Goal: Task Accomplishment & Management: Manage account settings

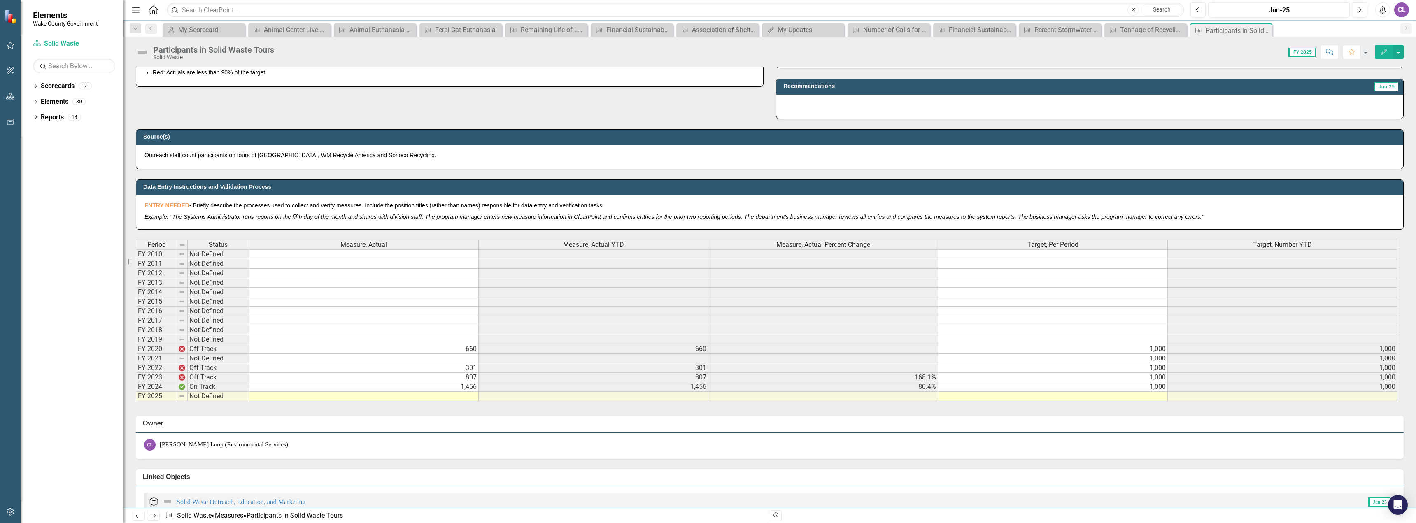
scroll to position [453, 0]
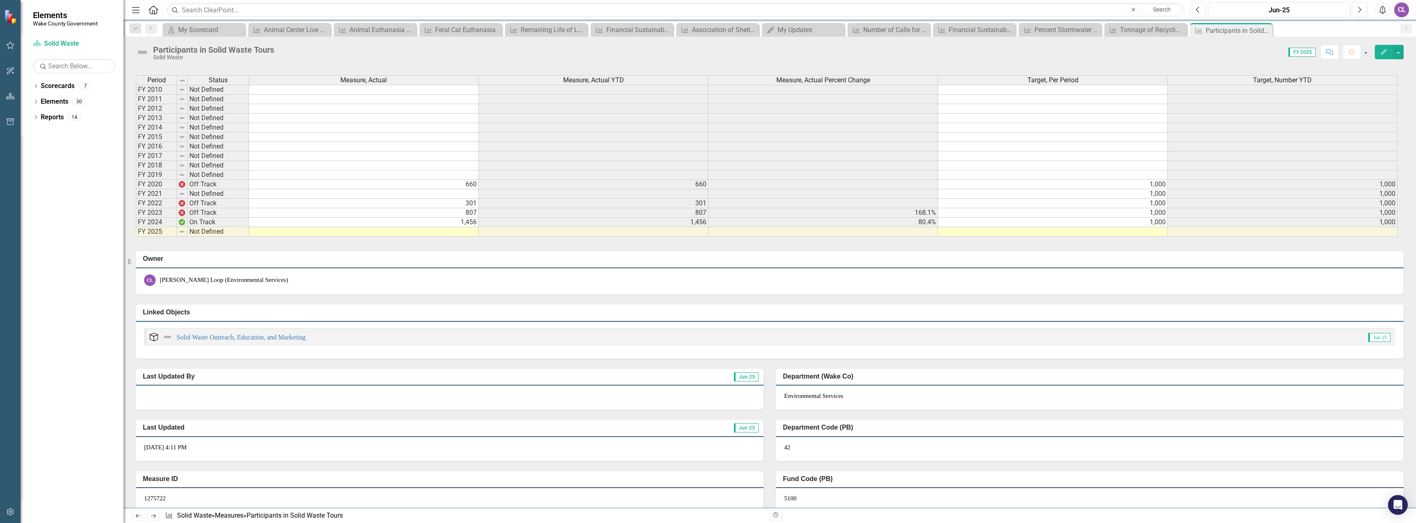
click at [450, 232] on td at bounding box center [364, 231] width 230 height 9
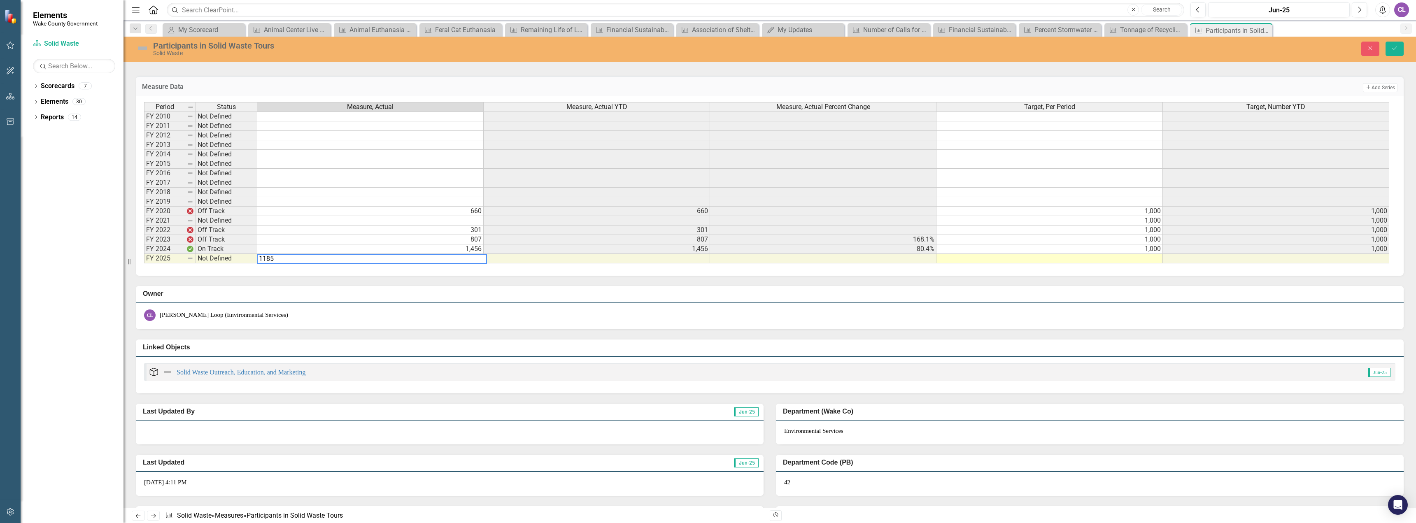
type textarea "1185"
click at [1155, 260] on td at bounding box center [1049, 258] width 226 height 9
click at [1158, 252] on td "1,000" at bounding box center [1049, 248] width 226 height 9
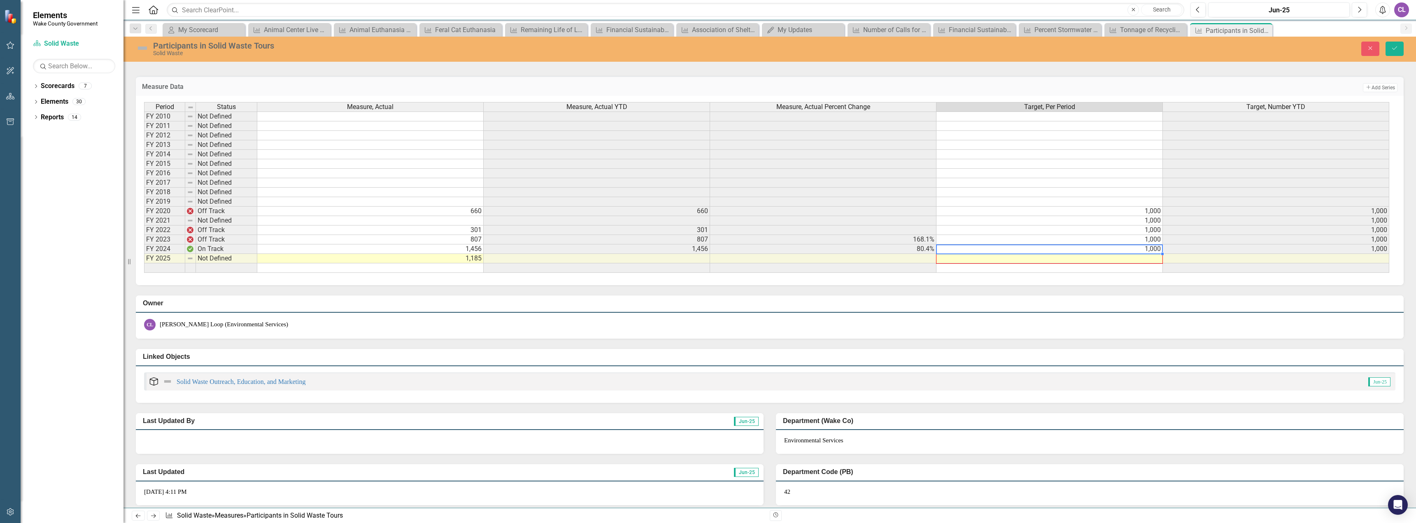
drag, startPoint x: 1161, startPoint y: 253, endPoint x: 1162, endPoint y: 259, distance: 6.3
click at [144, 273] on div at bounding box center [144, 273] width 0 height 0
type textarea "1000"
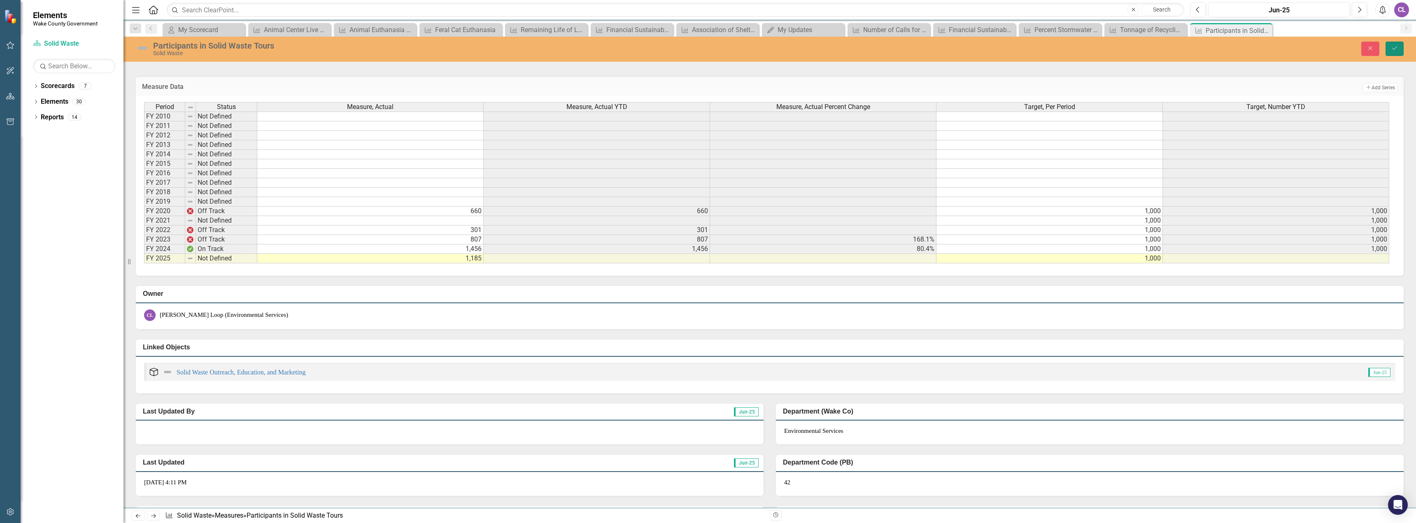
click at [1400, 44] on button "Save" at bounding box center [1394, 49] width 18 height 14
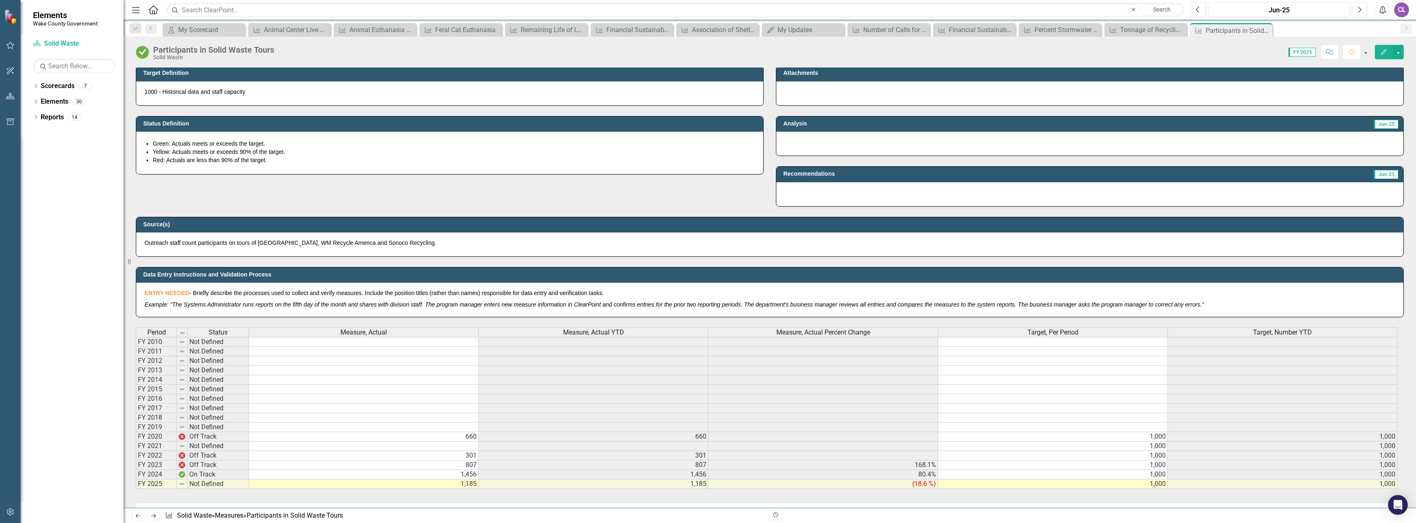
scroll to position [206, 0]
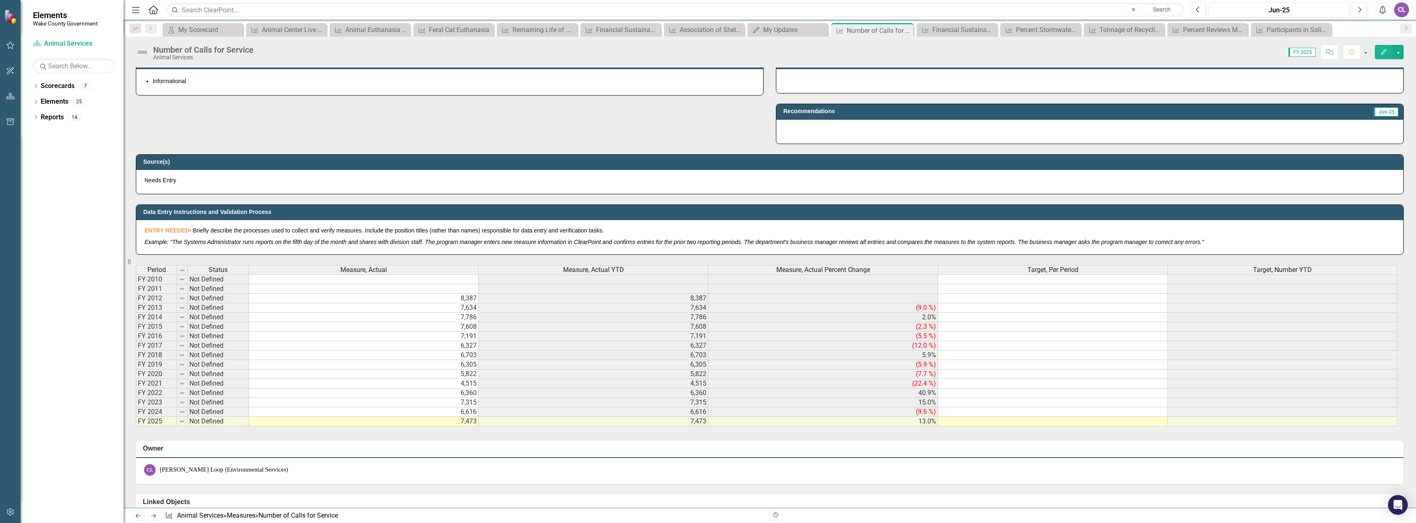
scroll to position [247, 0]
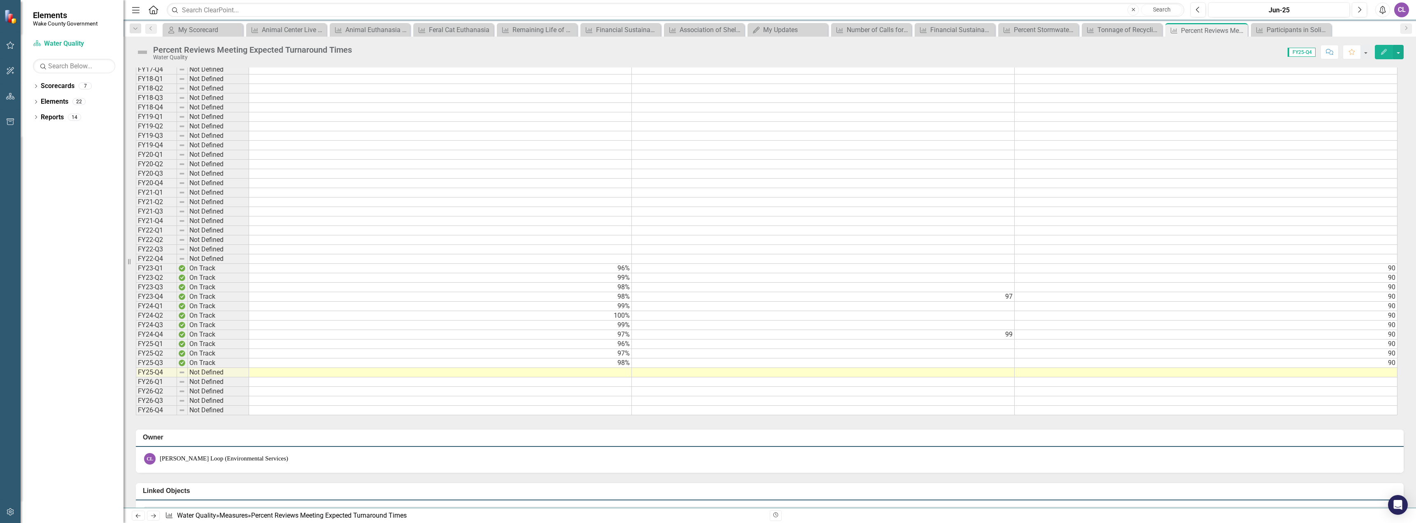
scroll to position [617, 0]
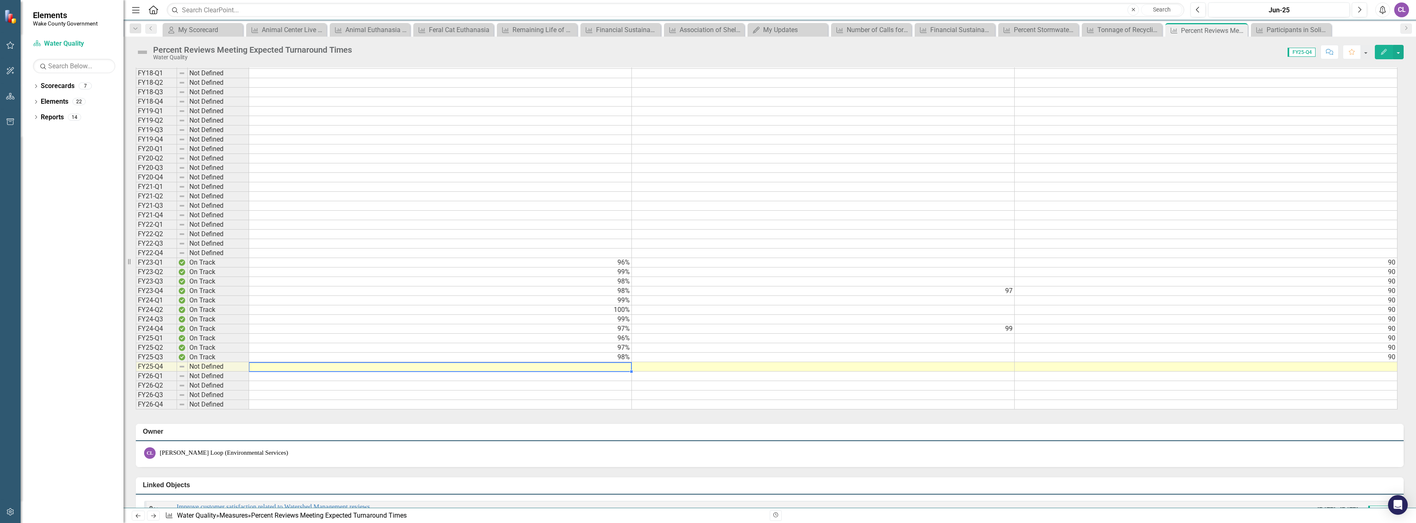
click at [597, 367] on td at bounding box center [440, 366] width 383 height 9
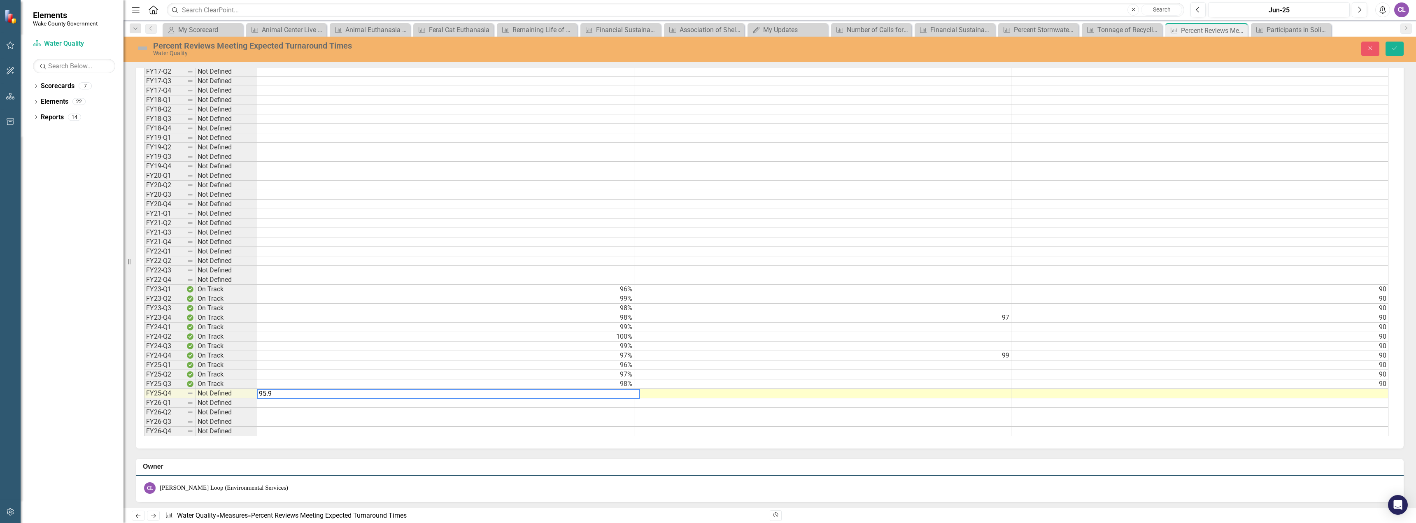
type textarea "95.9"
click at [1113, 406] on td at bounding box center [1199, 402] width 377 height 9
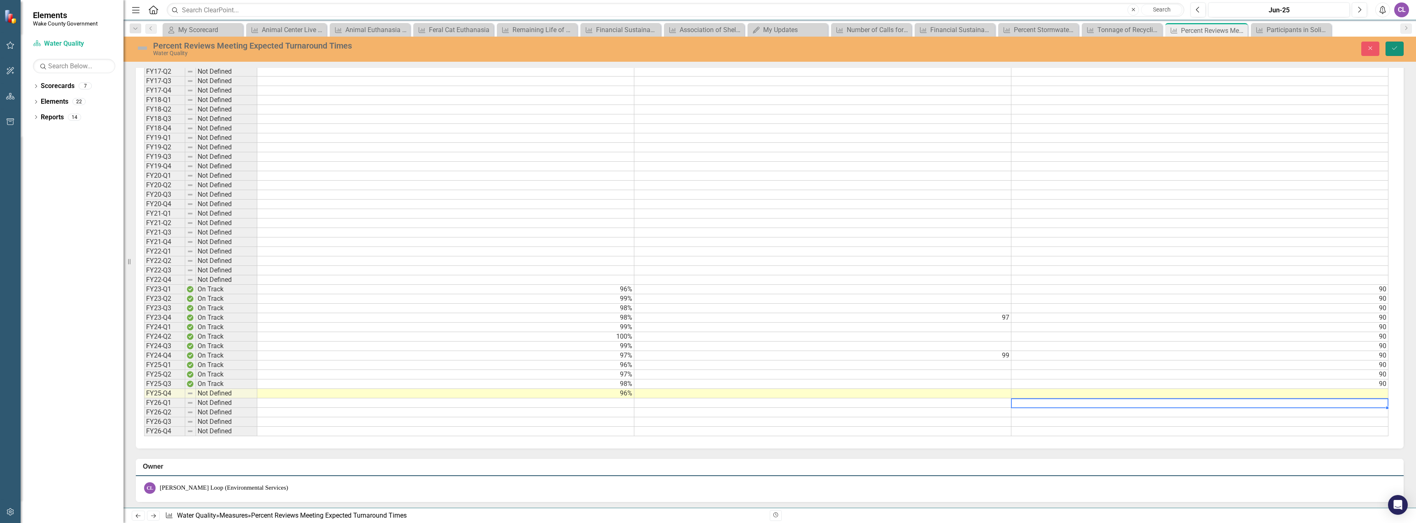
click at [1394, 50] on icon "Save" at bounding box center [1394, 48] width 7 height 6
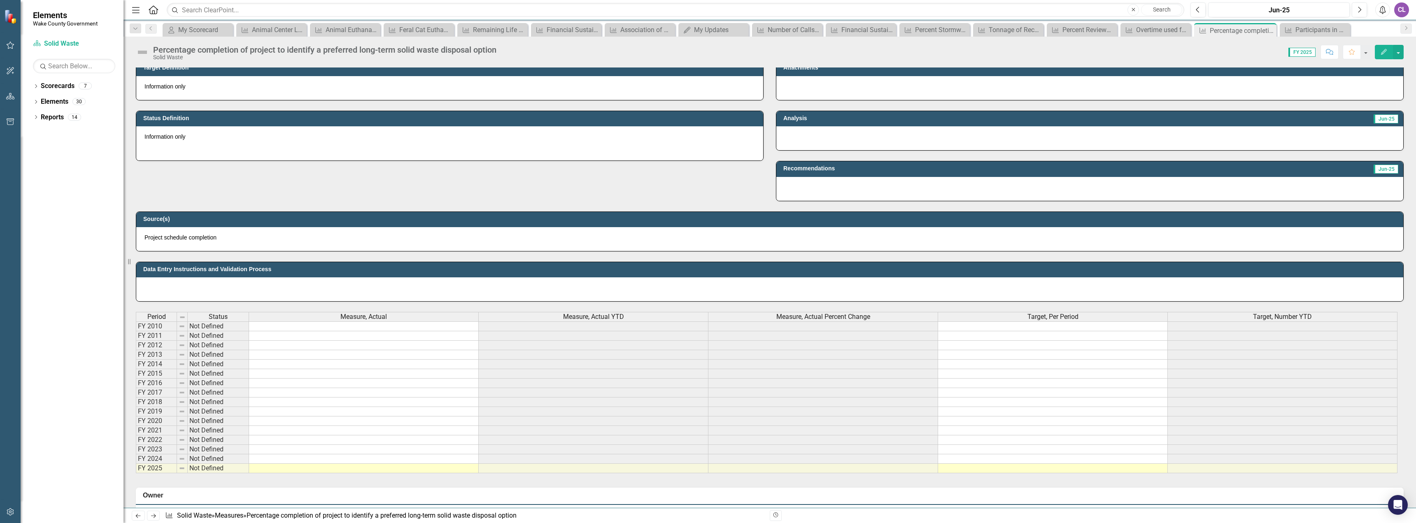
scroll to position [288, 0]
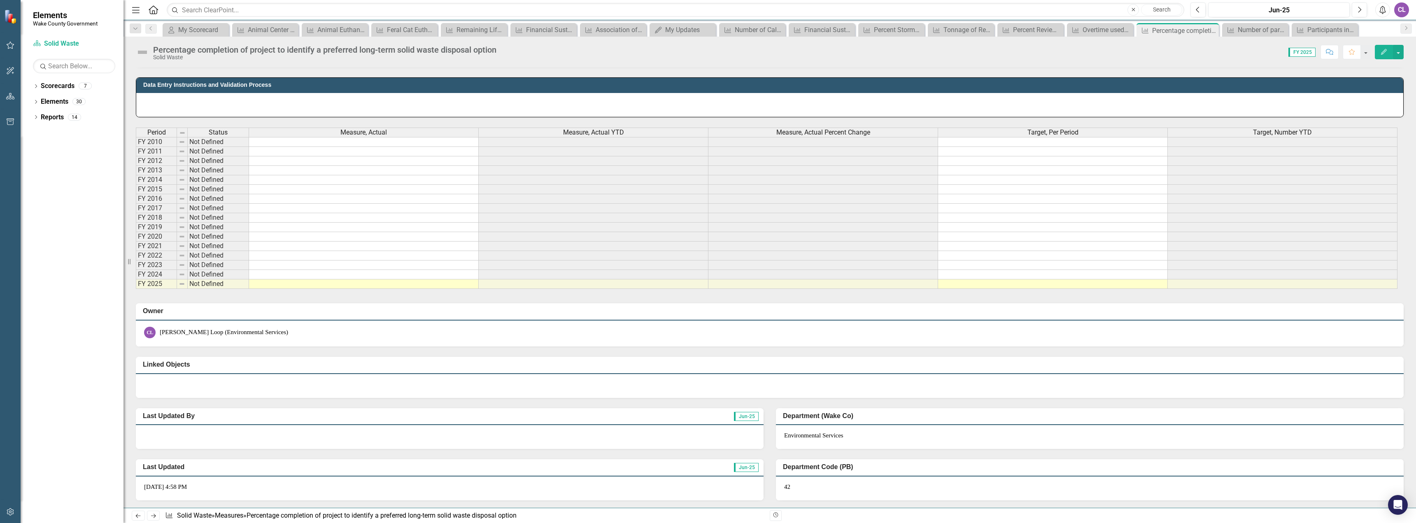
scroll to position [412, 0]
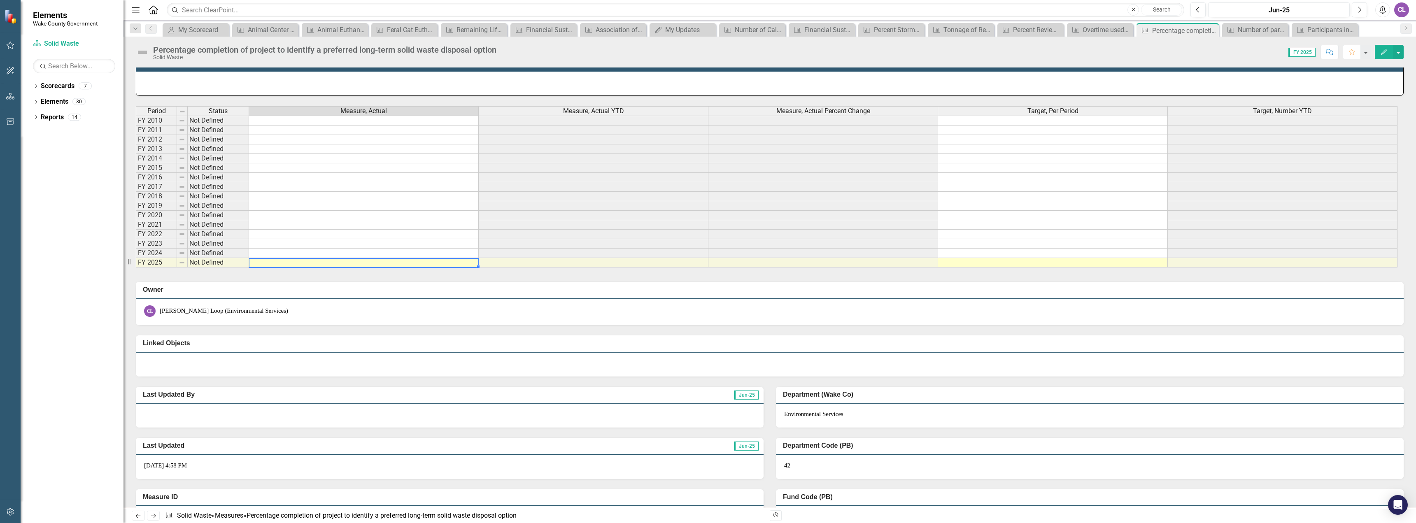
click at [295, 264] on td at bounding box center [364, 262] width 230 height 9
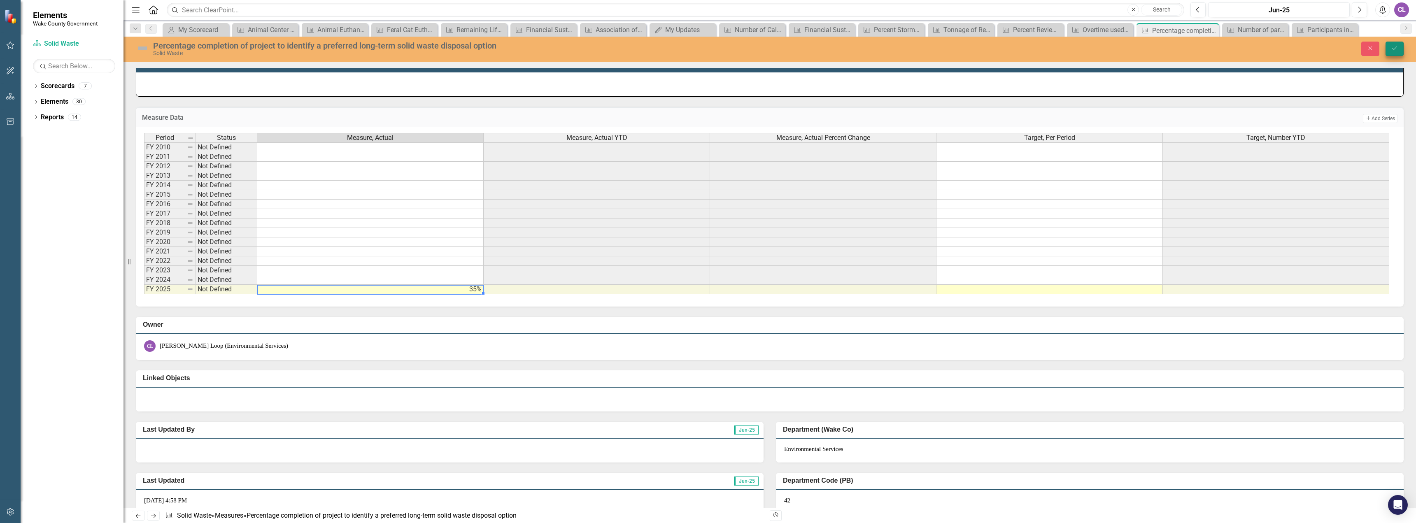
type textarea "35"
click at [1391, 47] on icon "Save" at bounding box center [1394, 48] width 7 height 6
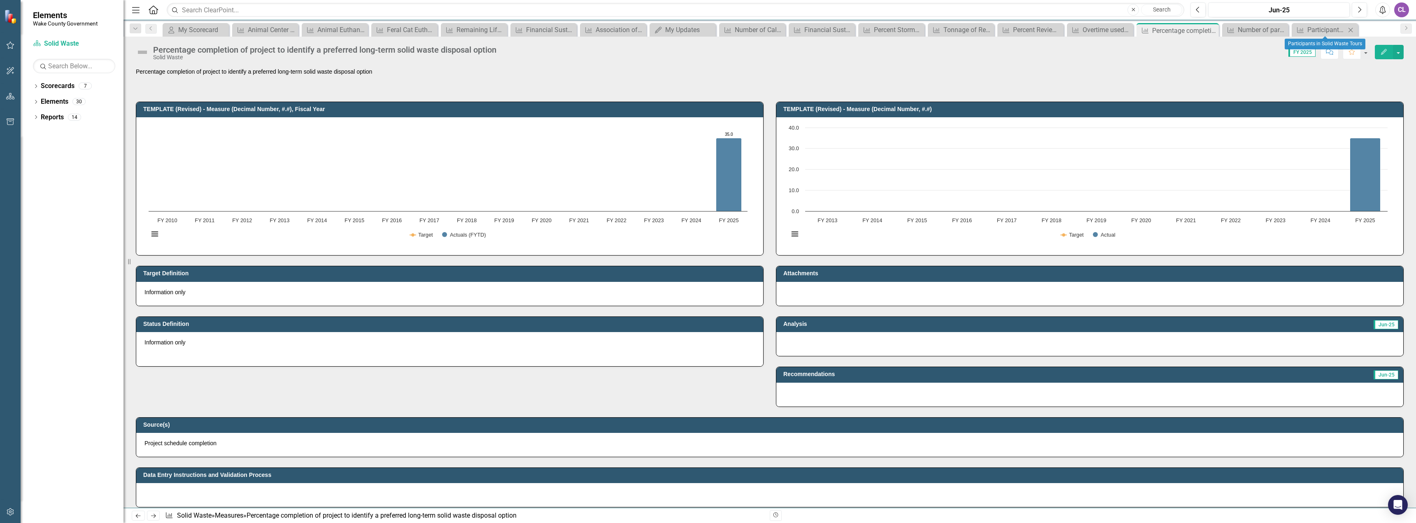
click at [1351, 29] on icon at bounding box center [1350, 30] width 5 height 5
click at [1351, 29] on span "Measure Number of participants in Foster Program Close" at bounding box center [1315, 29] width 74 height 13
click at [1346, 30] on icon "Close" at bounding box center [1342, 30] width 8 height 7
click at [1330, 29] on icon at bounding box center [1332, 30] width 5 height 5
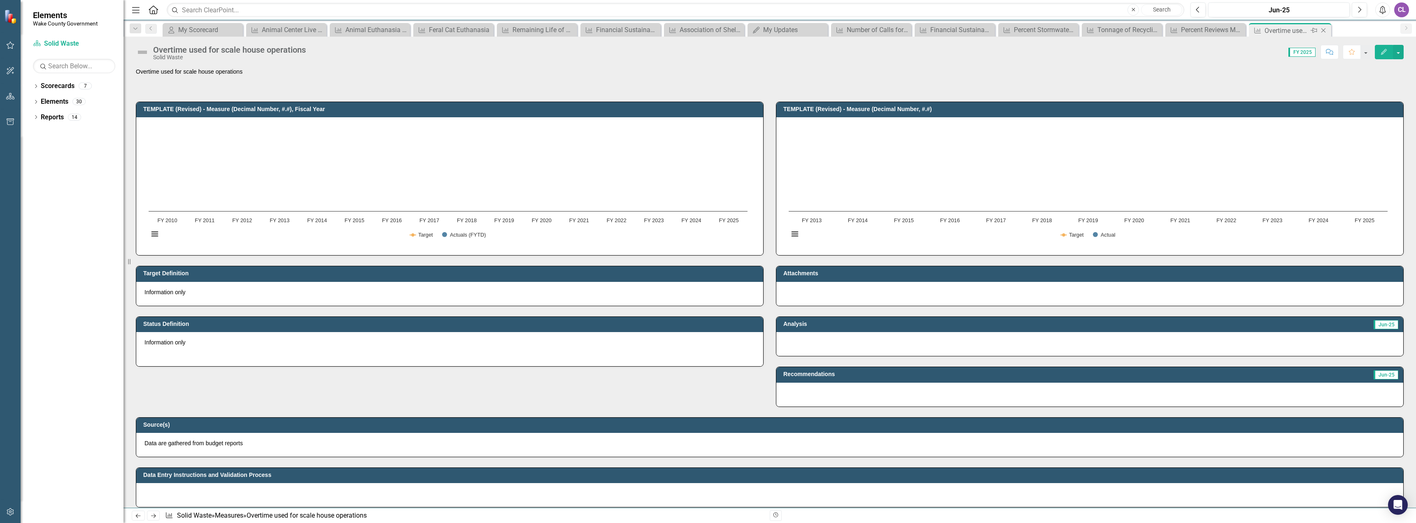
click at [1323, 26] on div "Close" at bounding box center [1324, 31] width 10 height 10
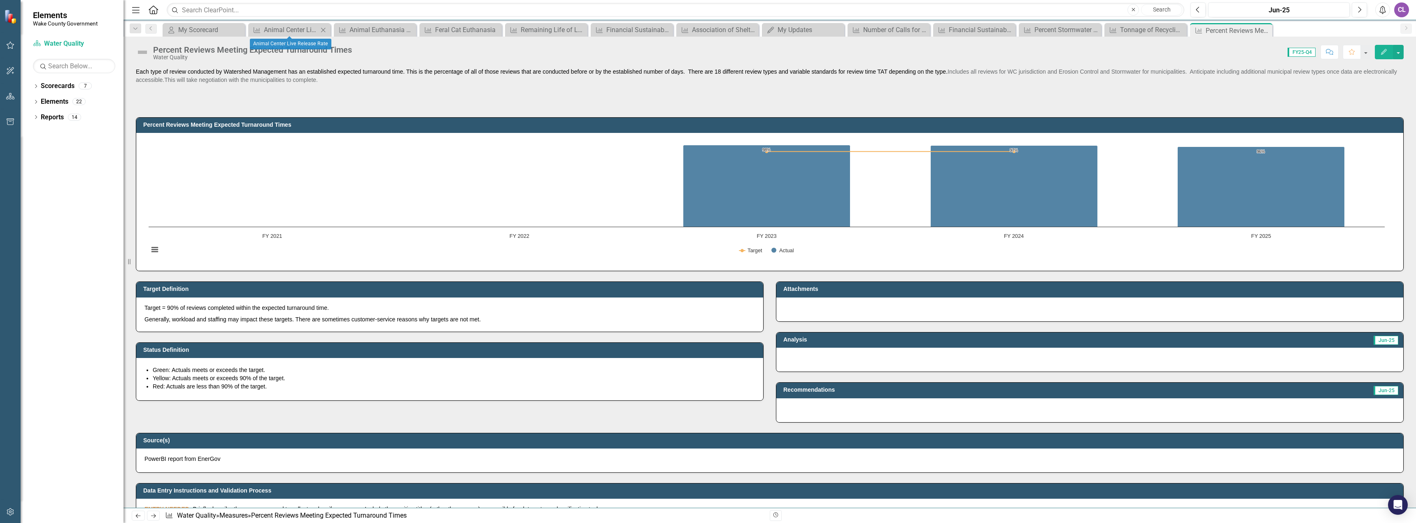
click at [323, 29] on icon "Close" at bounding box center [323, 30] width 8 height 7
click at [0, 0] on icon "Close" at bounding box center [0, 0] width 0 height 0
click at [323, 29] on icon "Close" at bounding box center [323, 30] width 8 height 7
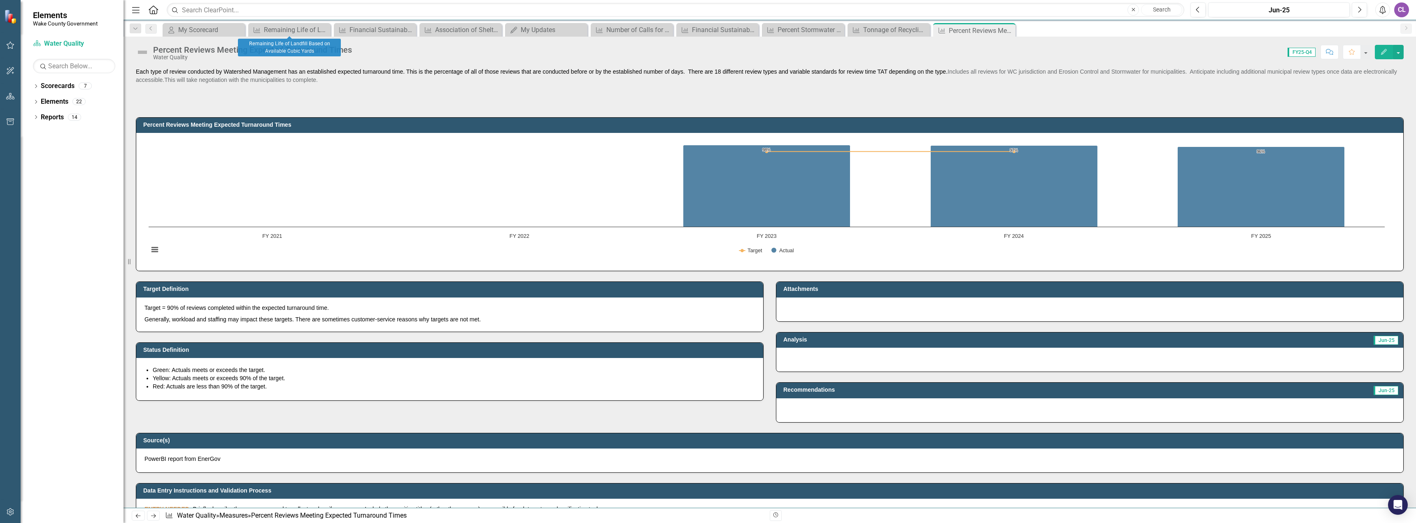
click at [0, 0] on icon "Close" at bounding box center [0, 0] width 0 height 0
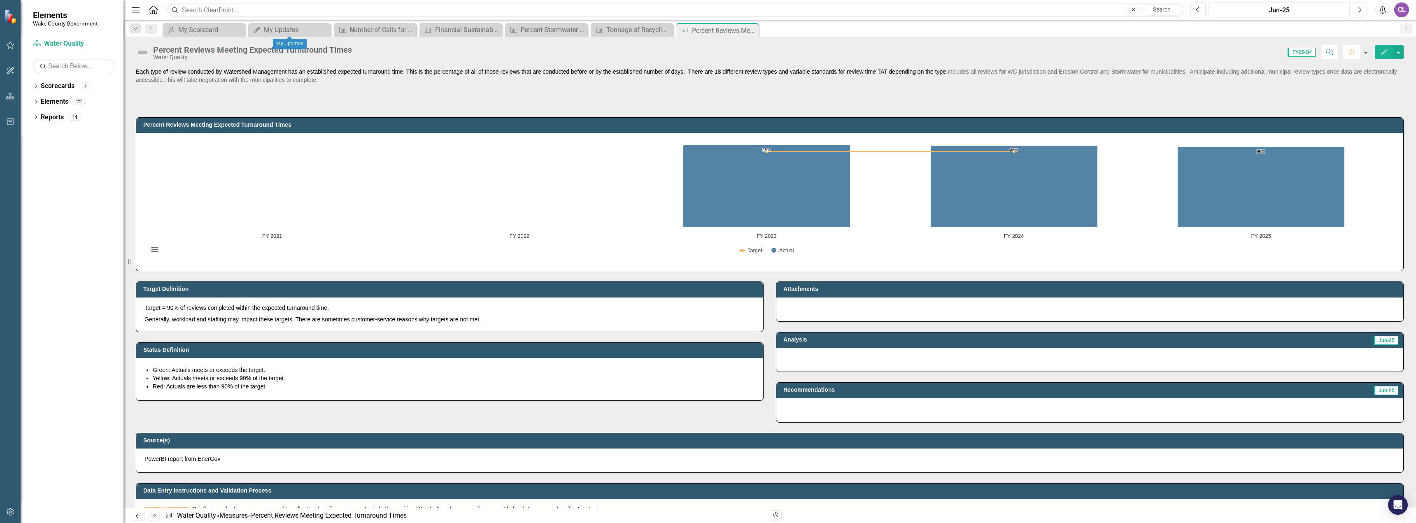
click at [0, 0] on icon "Close" at bounding box center [0, 0] width 0 height 0
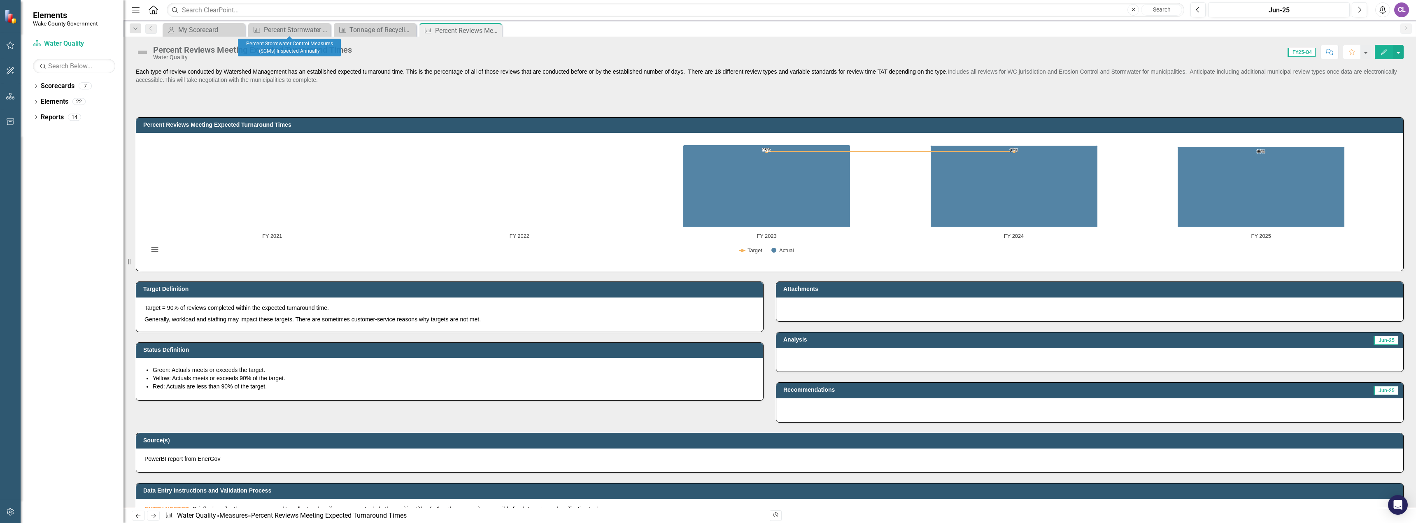
click at [0, 0] on icon "Close" at bounding box center [0, 0] width 0 height 0
click at [323, 29] on icon "Close" at bounding box center [323, 30] width 8 height 7
click at [0, 0] on icon "Close" at bounding box center [0, 0] width 0 height 0
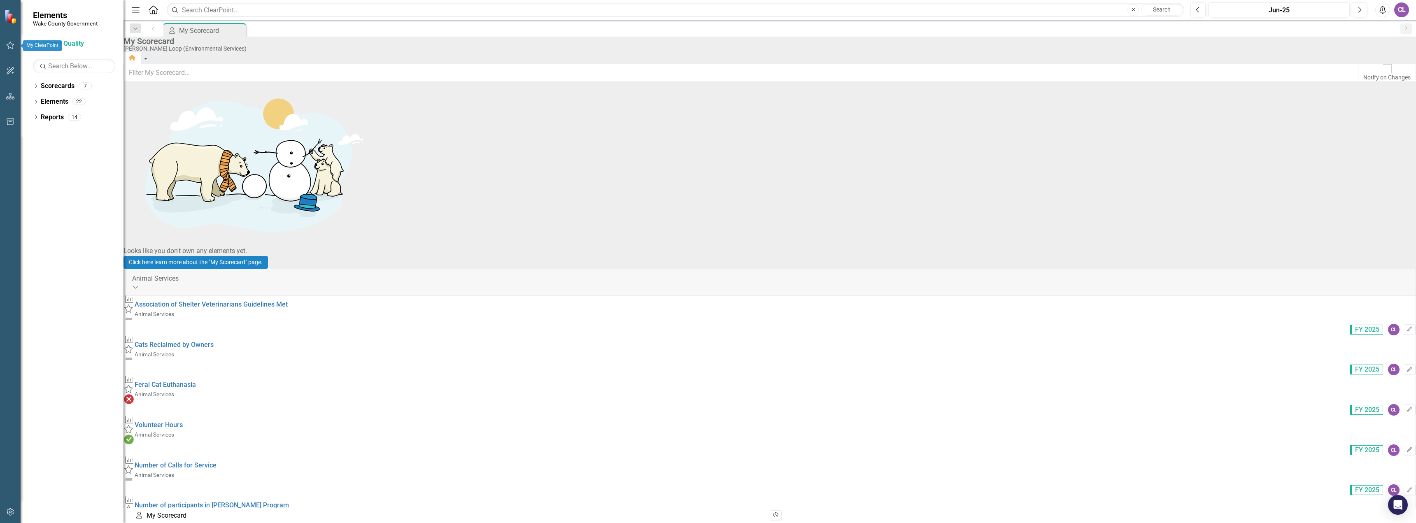
click at [13, 46] on icon "button" at bounding box center [10, 45] width 9 height 7
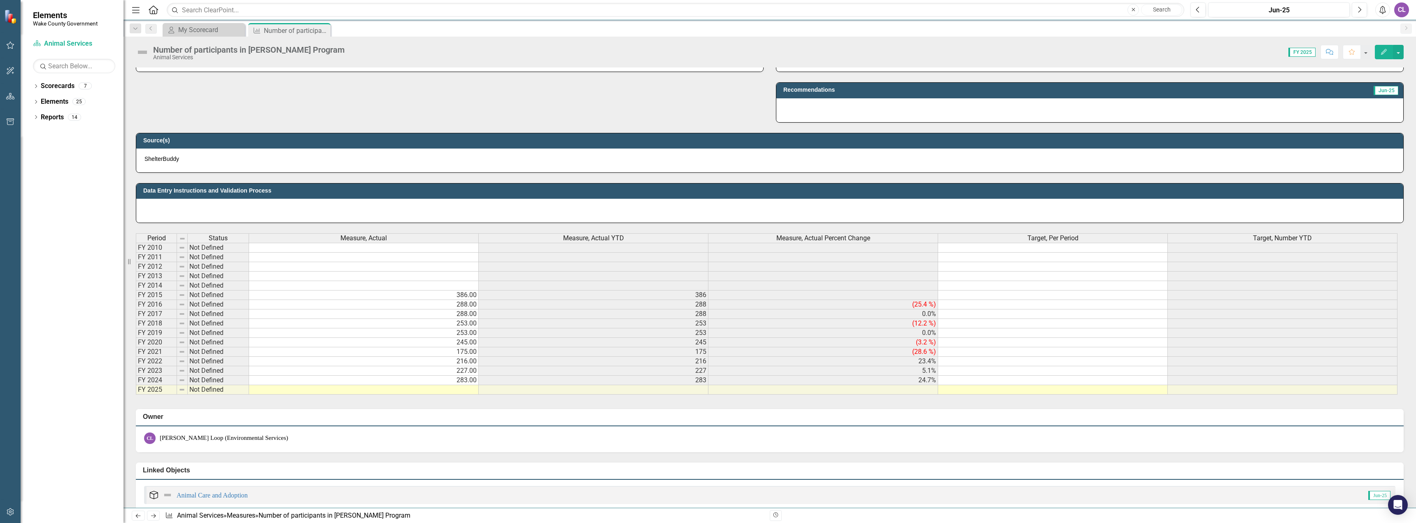
scroll to position [288, 0]
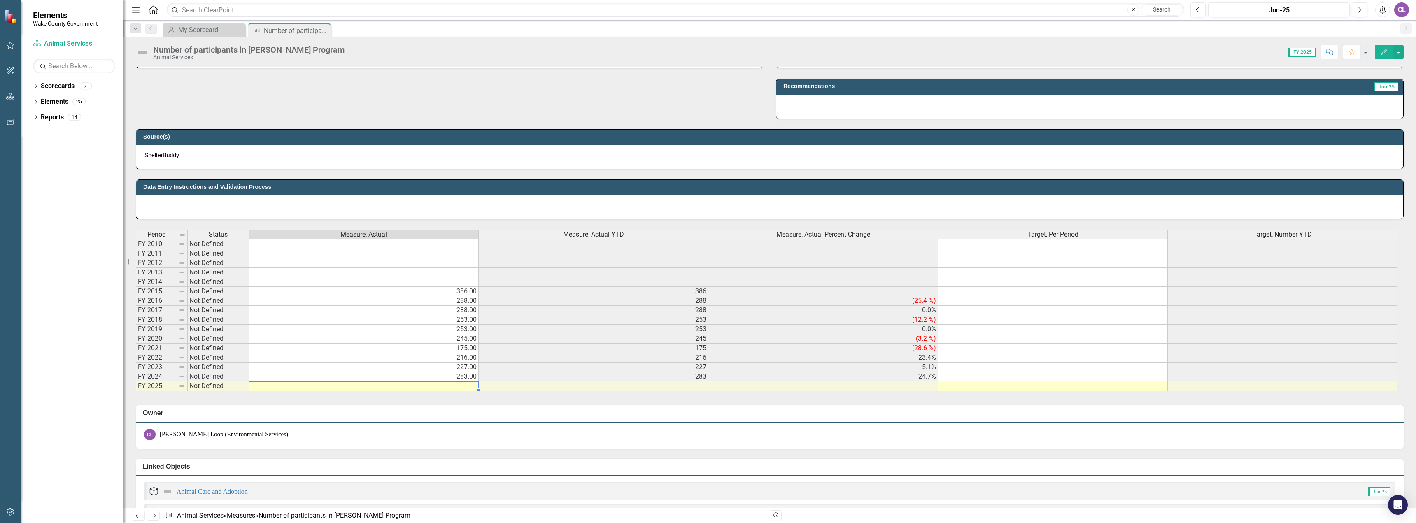
click at [458, 387] on td at bounding box center [364, 385] width 230 height 9
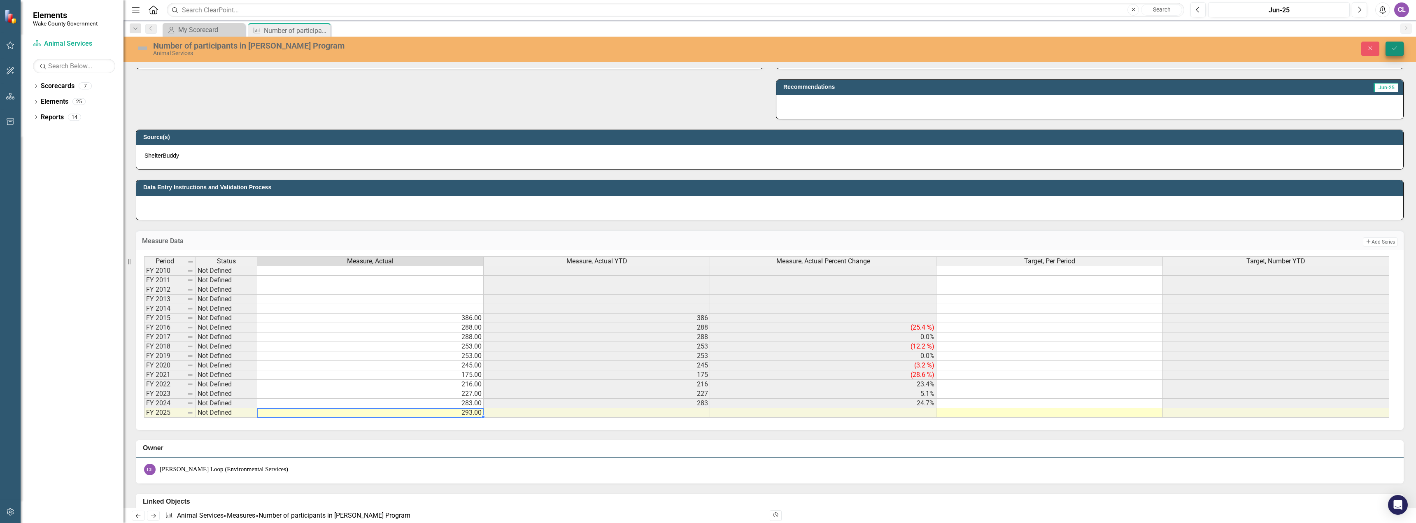
type textarea "293"
click at [1397, 51] on icon "Save" at bounding box center [1394, 48] width 7 height 6
